Goal: Transaction & Acquisition: Book appointment/travel/reservation

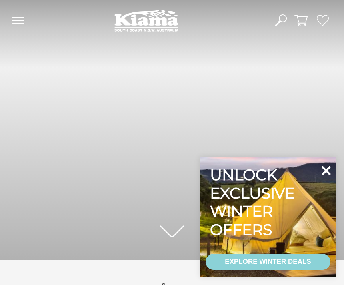
scroll to position [123, 338]
click at [329, 171] on icon at bounding box center [325, 170] width 19 height 19
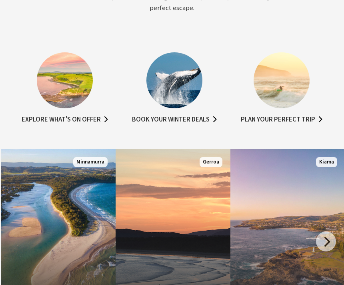
scroll to position [405, 0]
click at [194, 114] on link "Book your winter deals" at bounding box center [174, 119] width 85 height 11
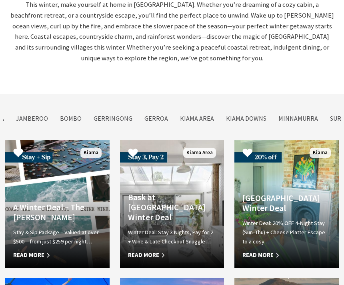
scroll to position [1678, 0]
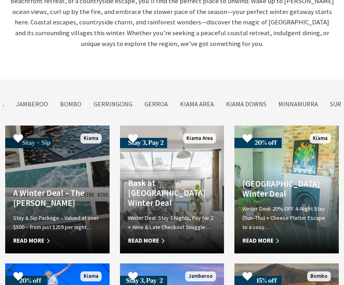
click at [56, 213] on p "Stay & Sip Package – Valued at over $500 – from just $259 per night…" at bounding box center [57, 222] width 88 height 18
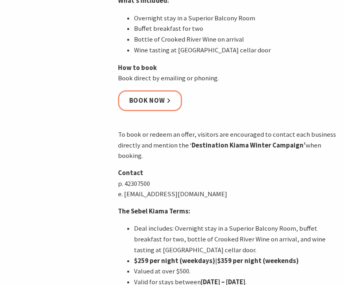
scroll to position [499, 0]
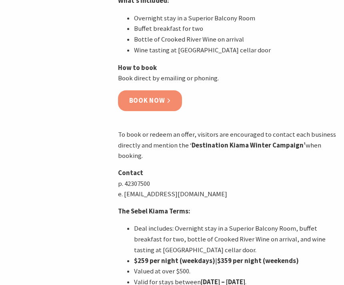
click at [164, 91] on link "Book now" at bounding box center [150, 101] width 64 height 21
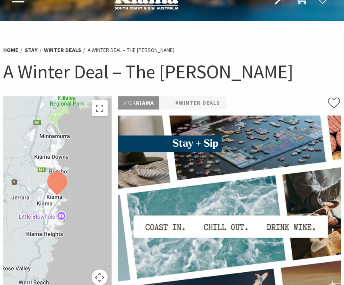
scroll to position [0, 0]
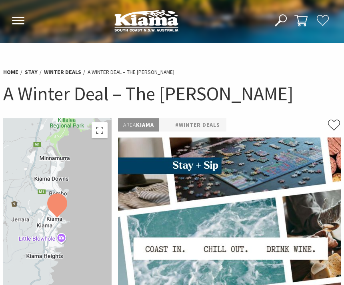
click at [151, 71] on li "A Winter Deal – The [PERSON_NAME]" at bounding box center [131, 72] width 87 height 9
click at [151, 76] on li "A Winter Deal – The [PERSON_NAME]" at bounding box center [131, 72] width 87 height 9
click at [151, 72] on li "A Winter Deal – The [PERSON_NAME]" at bounding box center [131, 72] width 87 height 9
click at [28, 76] on link "Stay" at bounding box center [31, 72] width 13 height 8
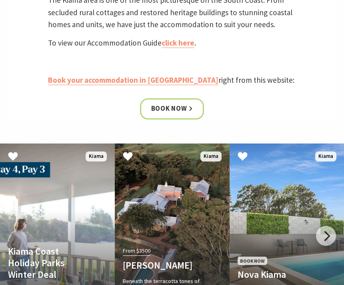
scroll to position [322, 0]
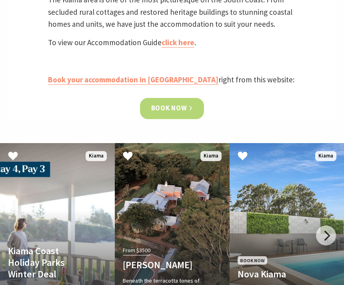
click at [181, 108] on link "Book now" at bounding box center [172, 108] width 64 height 21
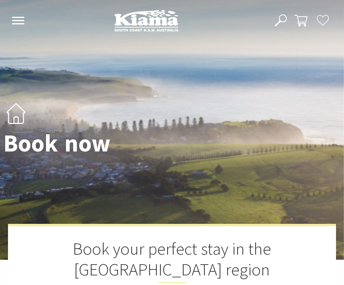
select select "3"
select select "2"
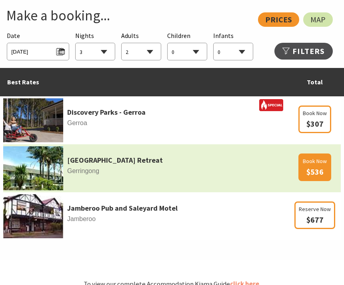
scroll to position [435, 0]
click at [318, 167] on span "$536" at bounding box center [314, 172] width 17 height 10
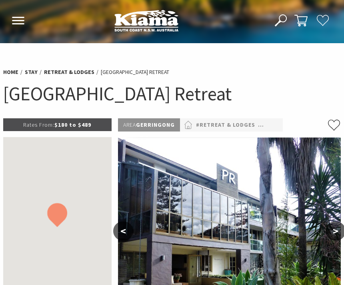
select select "3"
select select "2"
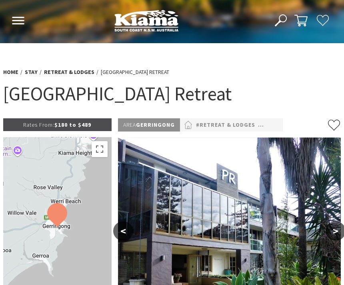
select select "3"
